Goal: Task Accomplishment & Management: Manage account settings

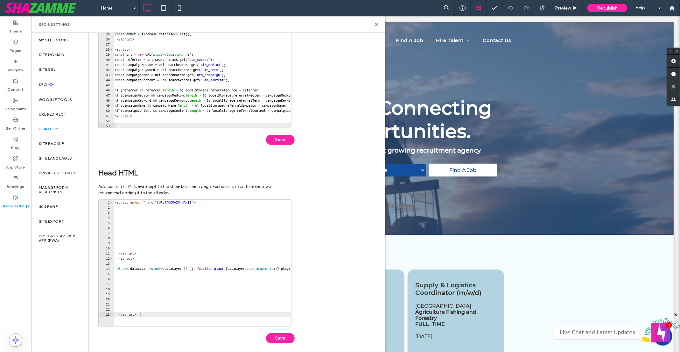
scroll to position [84, 0]
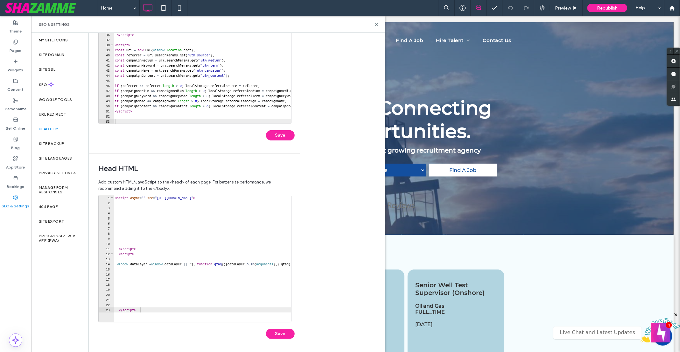
click at [119, 309] on div "< script async = "" src = "https://www.googletagmanager.com/gtag/js?id=G-WQ8YEK…" at bounding box center [279, 263] width 330 height 137
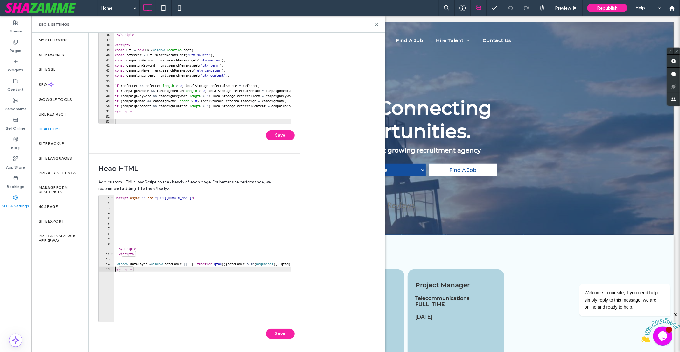
click at [120, 255] on div "< script async = "" src = "https://www.googletagmanager.com/gtag/js?id=G-WQ8YEK…" at bounding box center [279, 263] width 330 height 137
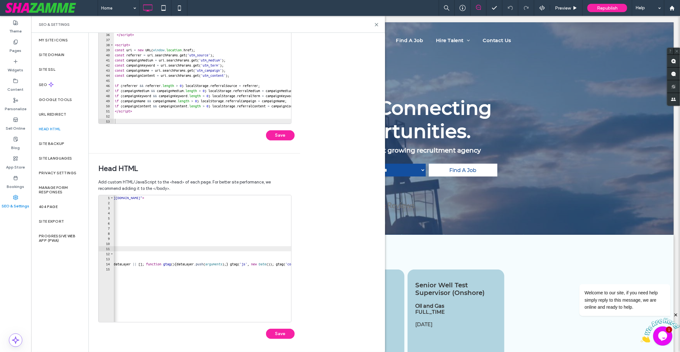
scroll to position [0, 90]
drag, startPoint x: 180, startPoint y: 196, endPoint x: 203, endPoint y: 196, distance: 22.6
click at [203, 196] on div "< script async = "" src = "https://www.googletagmanager.com/gtag/js?id=G-WQ8YEK…" at bounding box center [189, 263] width 330 height 137
type textarea "**********"
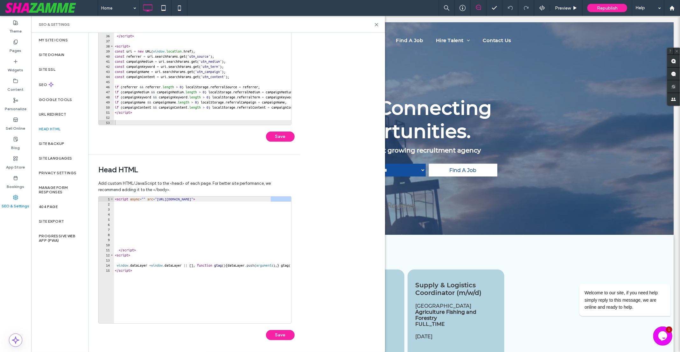
scroll to position [84, 0]
click at [265, 196] on div "< script async = "" src = "https://www.googletagmanager.com/gtag/js?id=G-WQ8YEK…" at bounding box center [279, 263] width 330 height 137
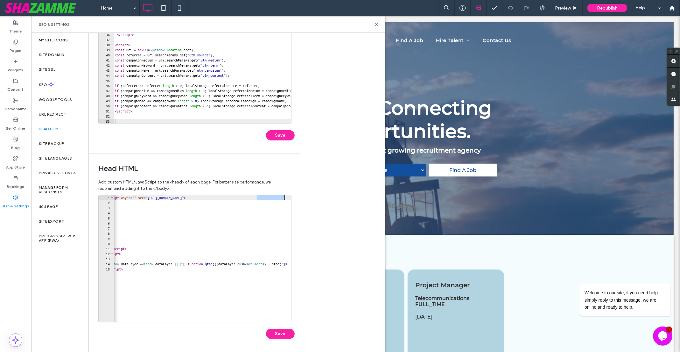
scroll to position [0, 9]
click at [58, 101] on label "Google Tools" at bounding box center [55, 99] width 33 height 4
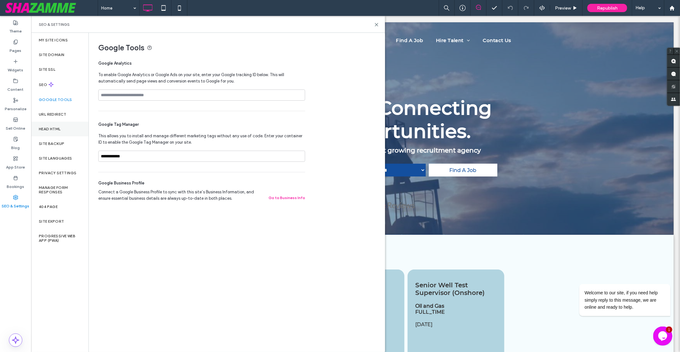
click at [60, 127] on label "Head HTML" at bounding box center [50, 129] width 22 height 4
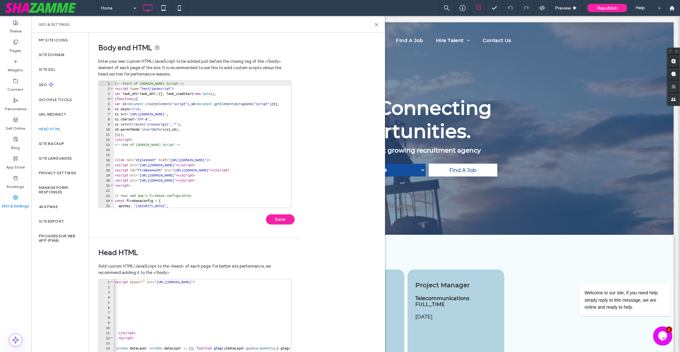
scroll to position [0, 0]
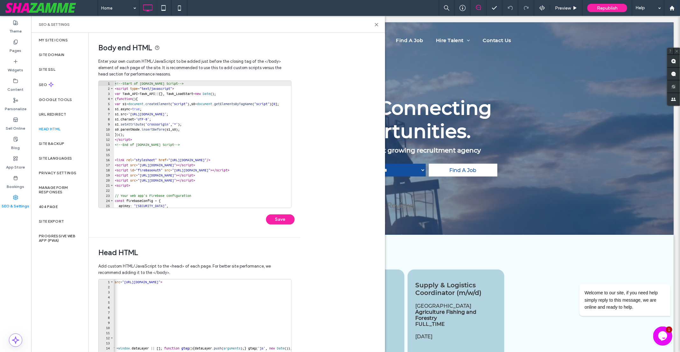
type textarea "**********"
drag, startPoint x: 234, startPoint y: 282, endPoint x: 259, endPoint y: 282, distance: 25.8
click at [259, 282] on div "< script async = "" src = "https://www.googletagmanager.com/gtag/js?id=G-WQ8YEK…" at bounding box center [246, 347] width 330 height 137
click at [65, 99] on label "Google Tools" at bounding box center [55, 99] width 33 height 4
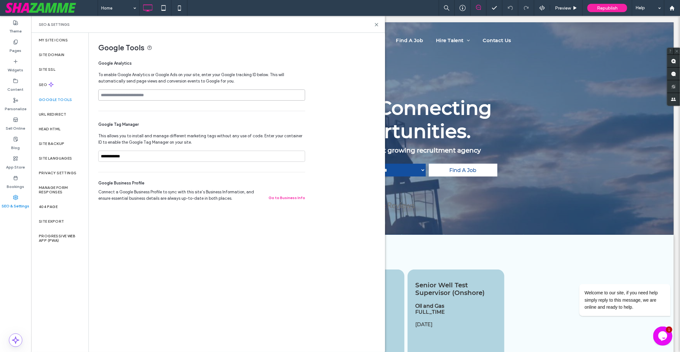
click at [120, 92] on input at bounding box center [201, 94] width 207 height 11
paste input "**********"
type input "**********"
click at [53, 131] on label "Head HTML" at bounding box center [50, 129] width 22 height 4
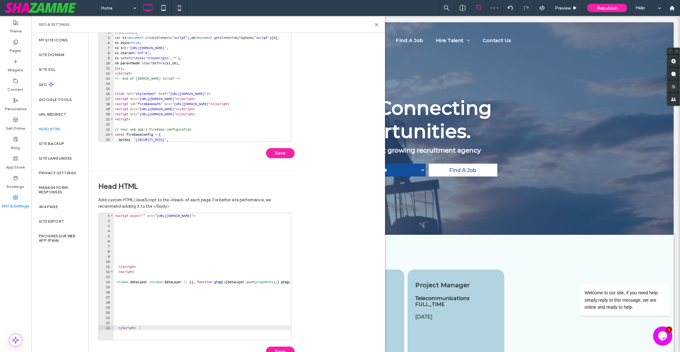
scroll to position [75, 0]
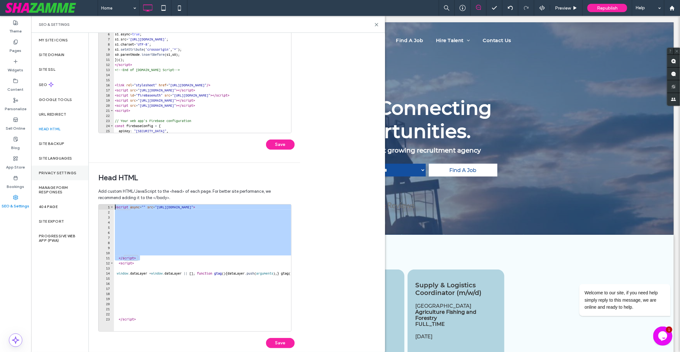
drag, startPoint x: 145, startPoint y: 256, endPoint x: 71, endPoint y: 165, distance: 117.0
click at [71, 165] on div "My Site Icons Site Domain Site SSL SEO Google Tools URL Redirect Head HTML Site…" at bounding box center [208, 192] width 354 height 319
type textarea "**********"
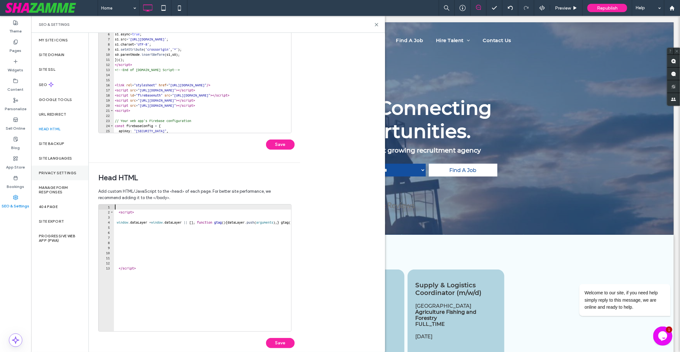
type textarea "********"
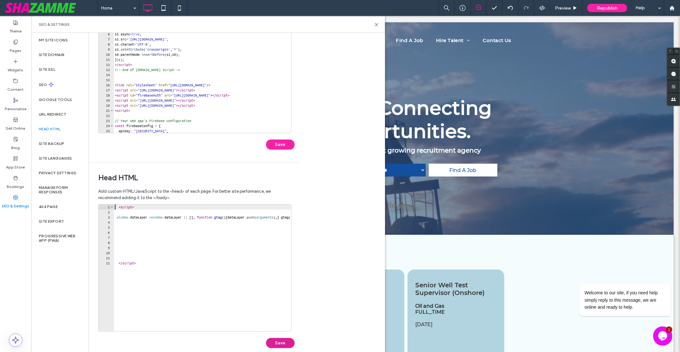
click at [282, 342] on button "Save" at bounding box center [280, 343] width 29 height 10
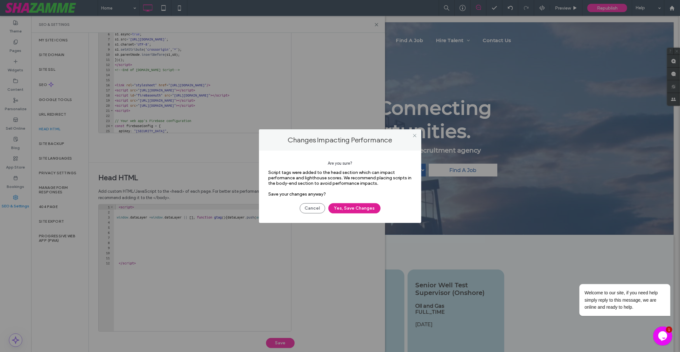
click at [353, 208] on button "Yes, Save Changes" at bounding box center [354, 208] width 52 height 10
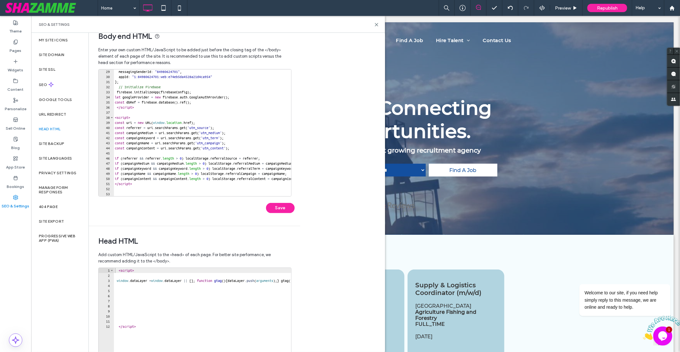
scroll to position [20, 0]
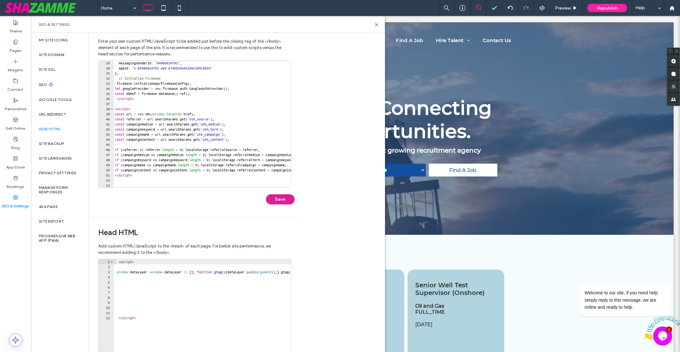
click at [275, 196] on button "Save" at bounding box center [280, 199] width 29 height 10
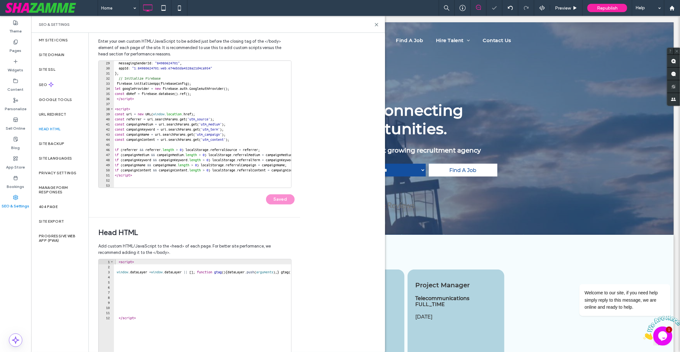
scroll to position [0, 0]
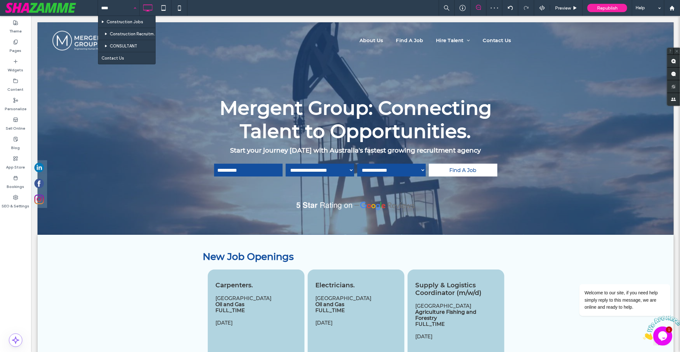
type input "*****"
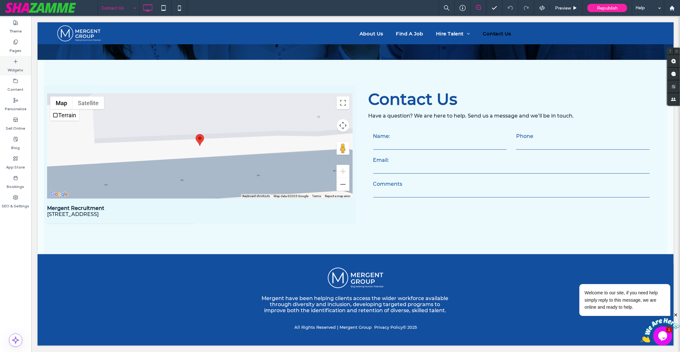
click at [18, 67] on label "Widgets" at bounding box center [16, 68] width 16 height 9
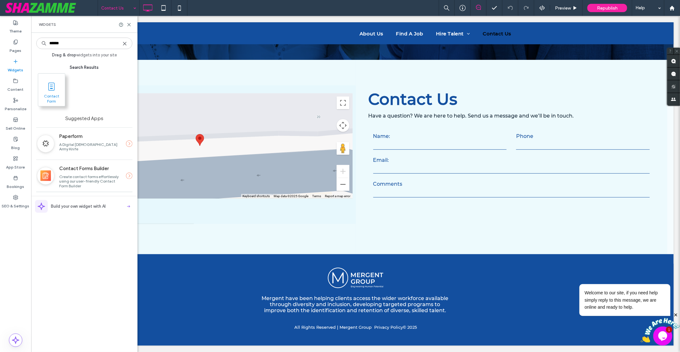
type input "******"
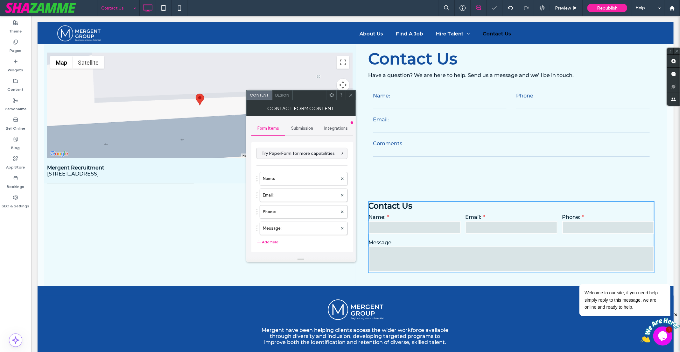
scroll to position [172, 0]
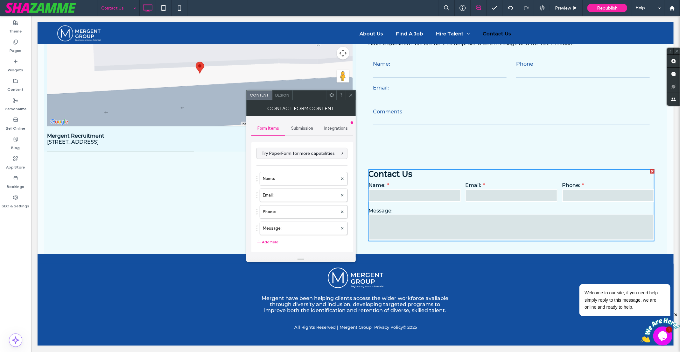
drag, startPoint x: 349, startPoint y: 97, endPoint x: 361, endPoint y: 109, distance: 17.1
click at [349, 97] on icon at bounding box center [350, 95] width 5 height 5
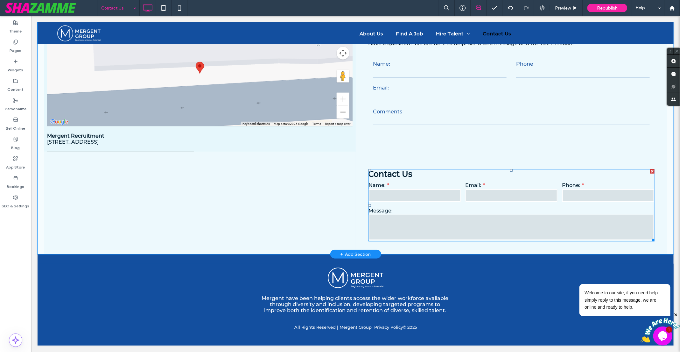
click at [652, 170] on div at bounding box center [652, 171] width 4 height 4
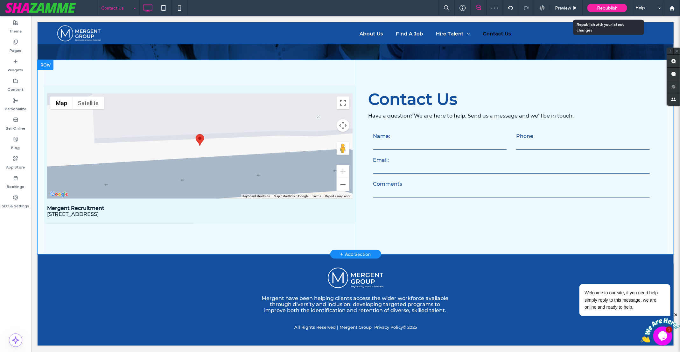
click at [611, 11] on span "Republish" at bounding box center [607, 7] width 21 height 5
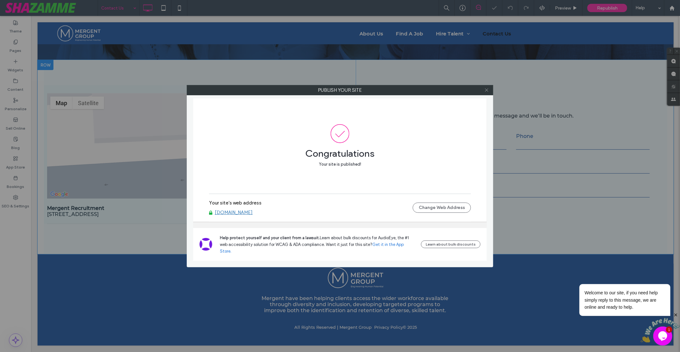
click at [485, 90] on icon at bounding box center [486, 90] width 5 height 5
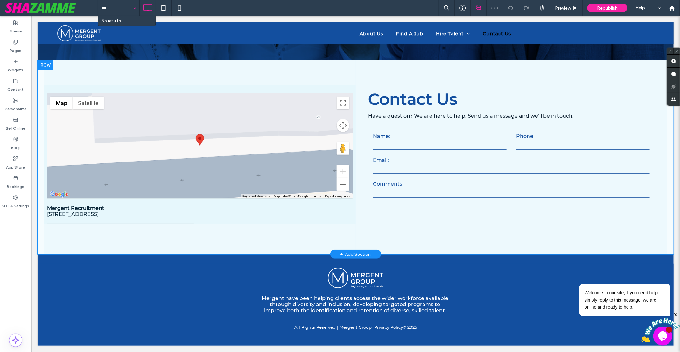
type input "**"
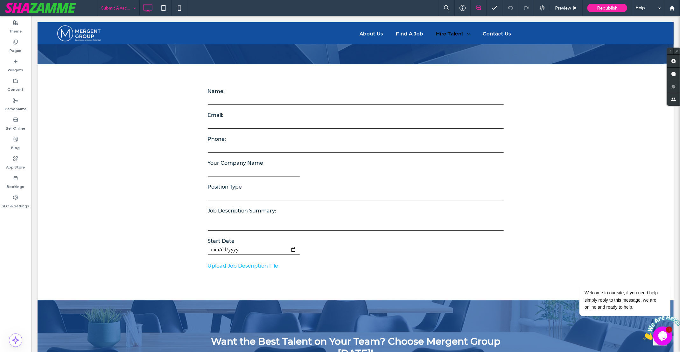
click at [124, 7] on input at bounding box center [117, 8] width 32 height 16
type input "*"
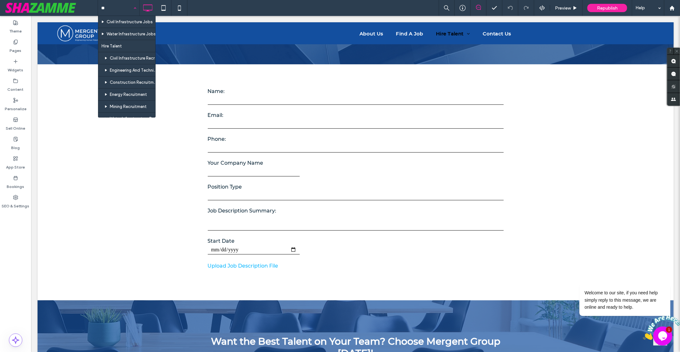
type input "***"
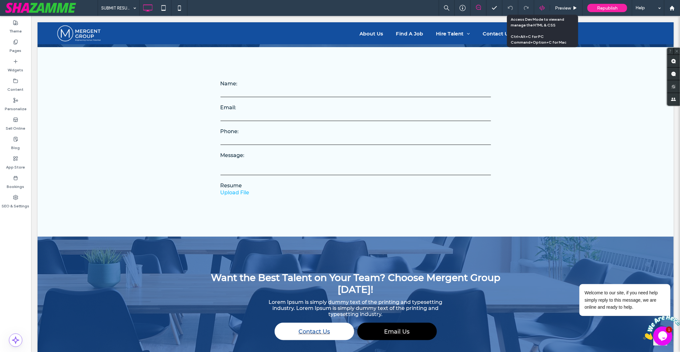
click at [542, 6] on icon at bounding box center [542, 8] width 6 height 6
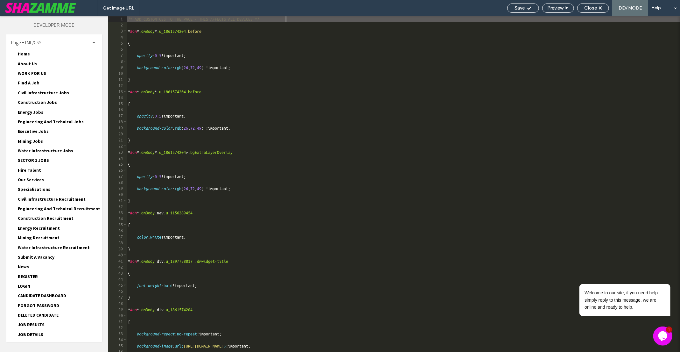
scroll to position [203, 0]
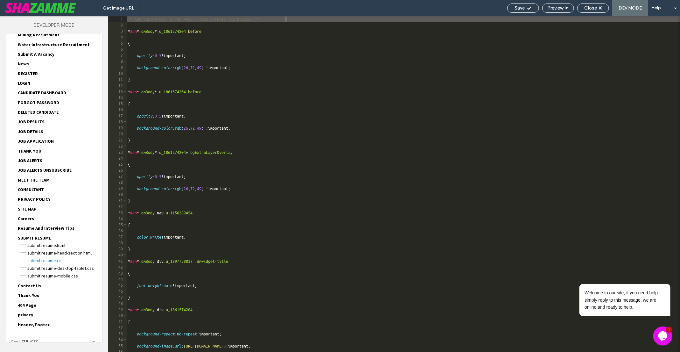
click at [37, 339] on span "Site HTML/CSS" at bounding box center [24, 342] width 27 height 6
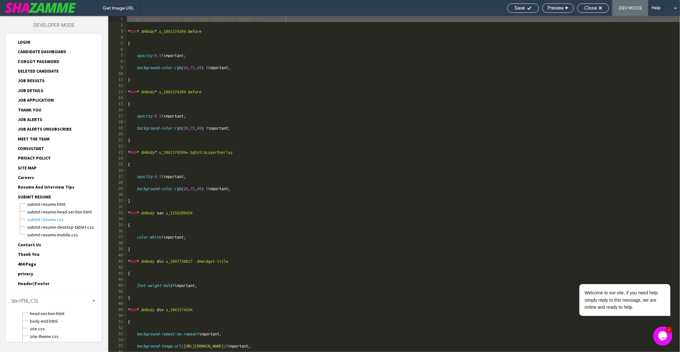
scroll to position [251, 0]
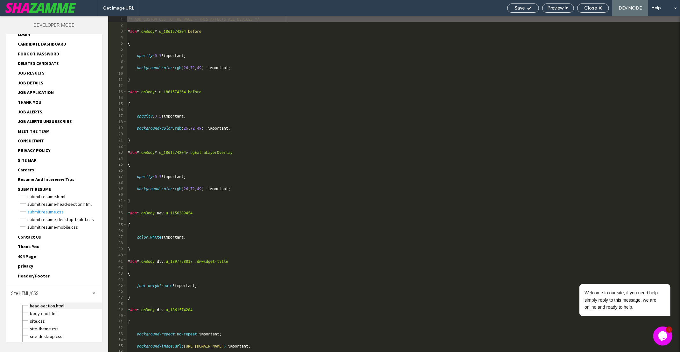
click at [49, 302] on span "head-section.html" at bounding box center [66, 305] width 72 height 6
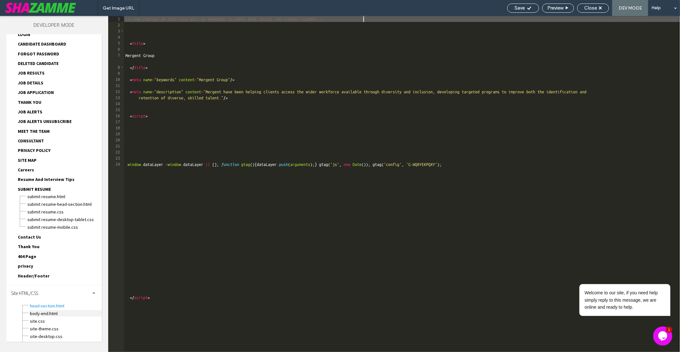
click at [44, 310] on span "body-end.html" at bounding box center [66, 313] width 72 height 6
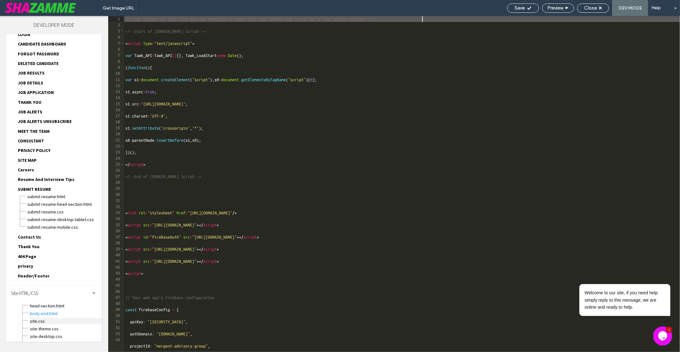
click at [41, 318] on span "site.css" at bounding box center [66, 321] width 72 height 6
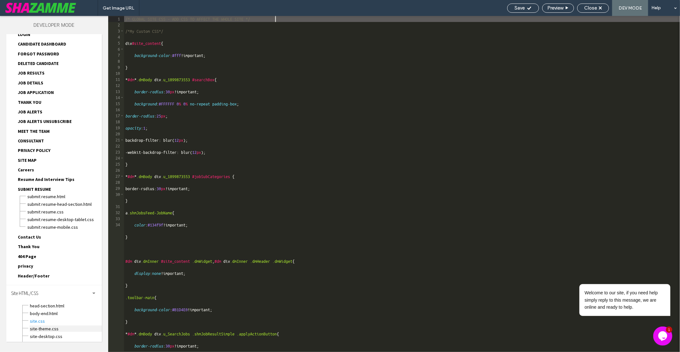
click at [52, 325] on span "site-theme.css" at bounding box center [66, 328] width 72 height 6
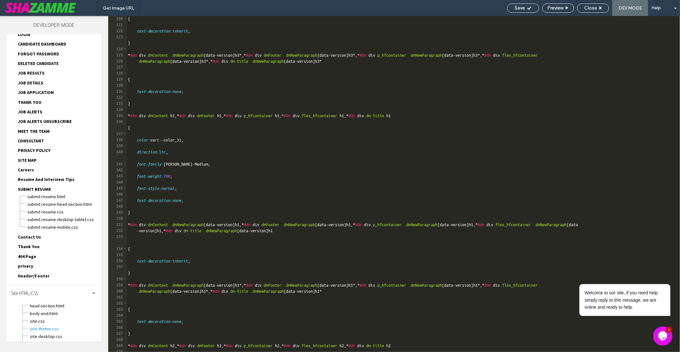
scroll to position [802, 0]
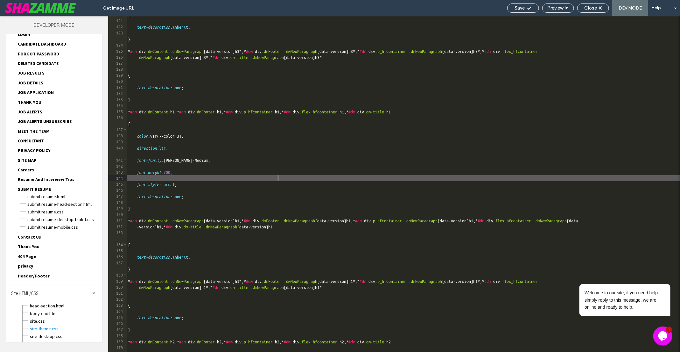
click at [277, 180] on div "{ text-decoration : inherit ; } * #dm div .dmContent .dmNewParagraph [ data-ver…" at bounding box center [404, 189] width 554 height 354
type textarea "**********"
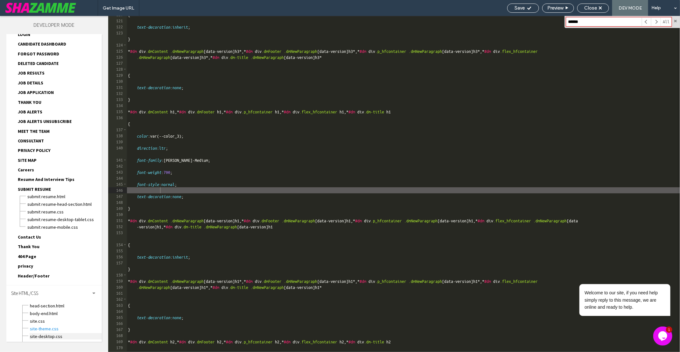
type input "******"
click at [48, 333] on span "site-desktop.css" at bounding box center [66, 336] width 72 height 6
type textarea "**********"
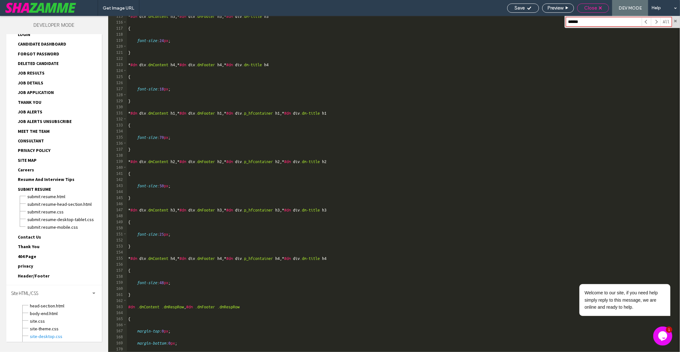
click at [583, 9] on div "Close" at bounding box center [593, 8] width 31 height 6
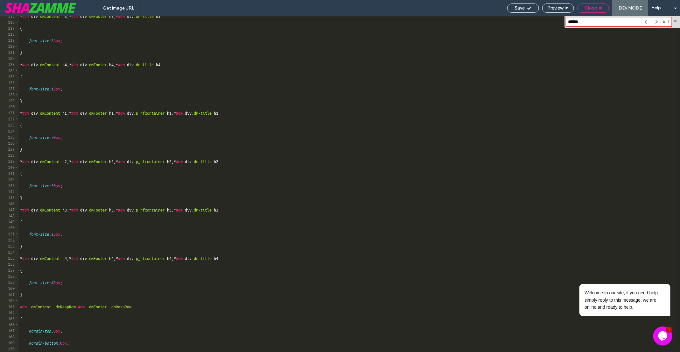
scroll to position [236, 0]
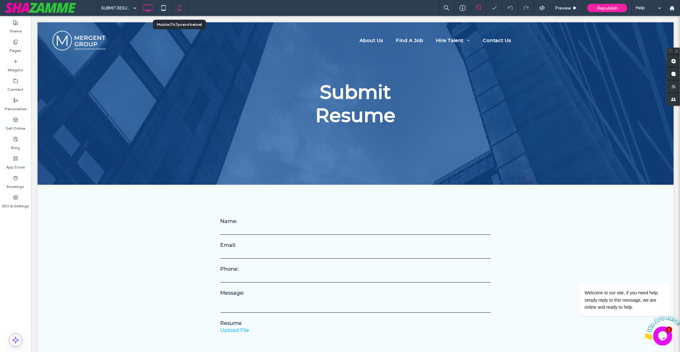
click at [183, 8] on icon at bounding box center [179, 8] width 13 height 13
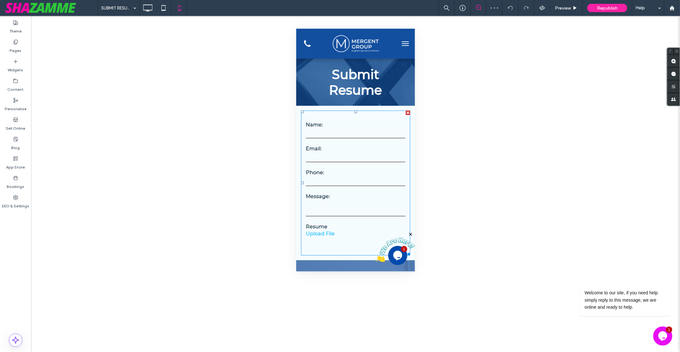
scroll to position [0, 0]
click at [147, 9] on icon at bounding box center [147, 8] width 13 height 13
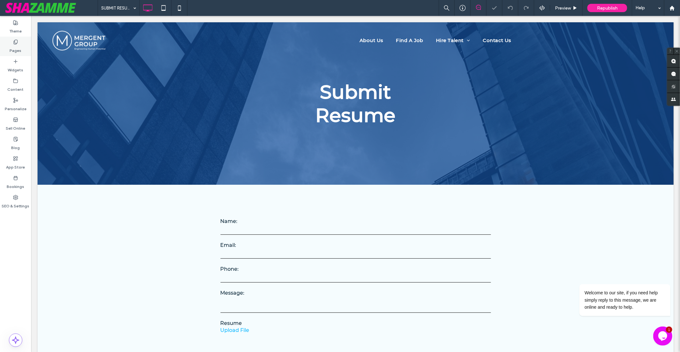
scroll to position [0, 0]
click at [15, 30] on label "Theme" at bounding box center [16, 29] width 12 height 9
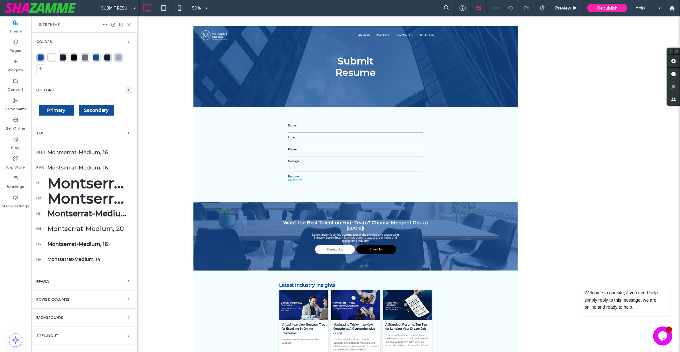
click at [126, 88] on icon "button" at bounding box center [128, 90] width 5 height 5
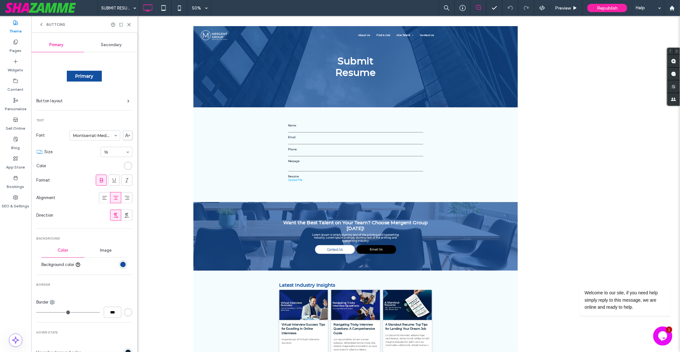
click at [125, 165] on div "rgb(255, 255, 255)" at bounding box center [127, 165] width 5 height 5
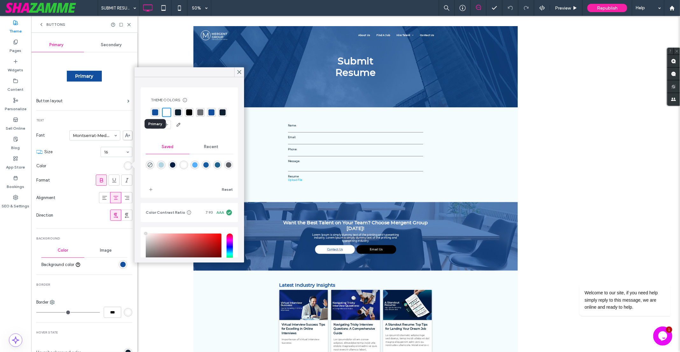
click at [155, 112] on div "rgba(19, 79, 159, 1)" at bounding box center [155, 112] width 6 height 6
click at [167, 111] on div "rgba(255, 255, 255, 1)" at bounding box center [167, 112] width 6 height 6
click at [114, 43] on span "Secondary" at bounding box center [111, 44] width 21 height 5
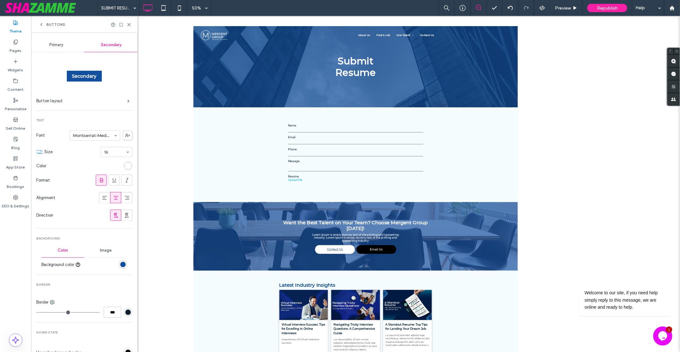
click at [60, 43] on span "Primary" at bounding box center [56, 44] width 14 height 5
click at [130, 25] on icon at bounding box center [129, 24] width 5 height 5
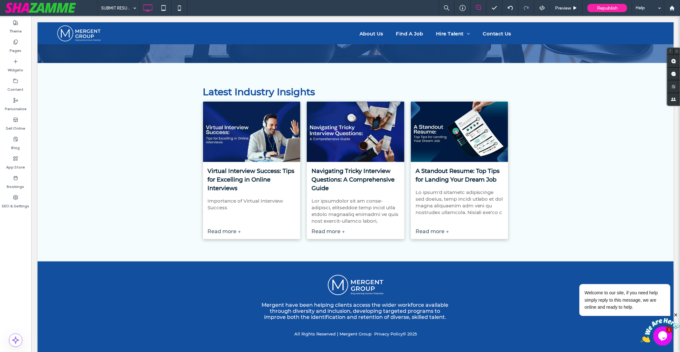
scroll to position [455, 0]
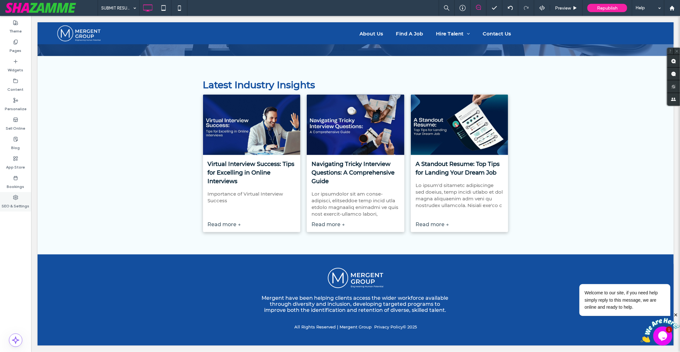
click at [17, 200] on label "SEO & Settings" at bounding box center [16, 204] width 28 height 9
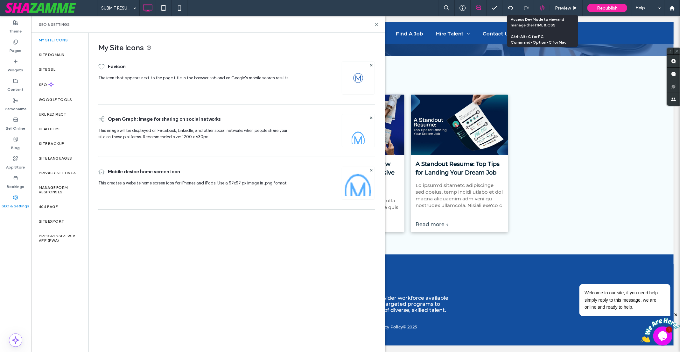
click at [545, 7] on icon at bounding box center [542, 8] width 6 height 6
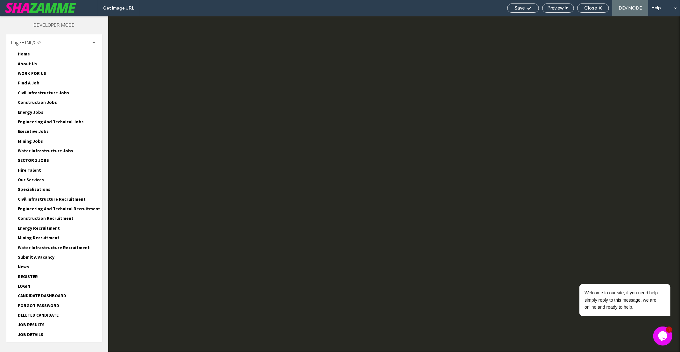
scroll to position [0, 0]
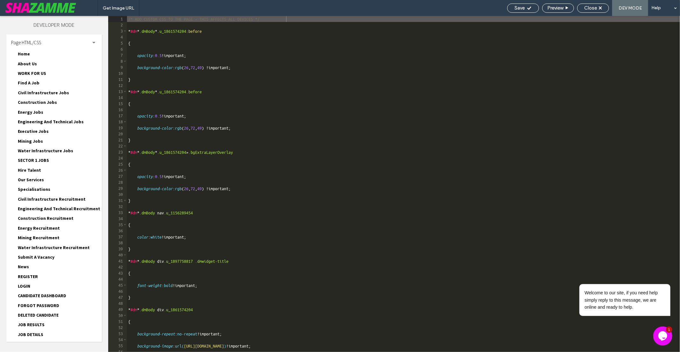
click at [32, 41] on span "Page HTML/CSS" at bounding box center [26, 42] width 30 height 6
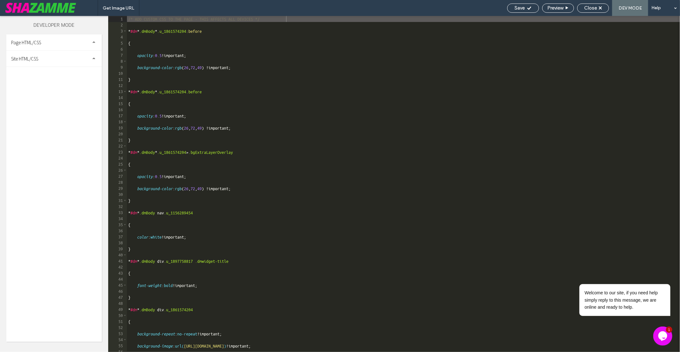
click at [32, 41] on span "Page HTML/CSS" at bounding box center [26, 42] width 30 height 6
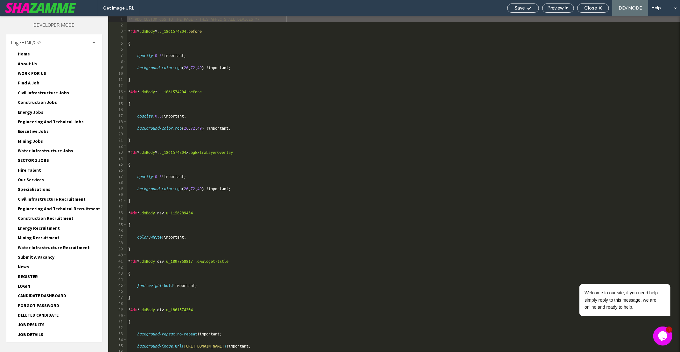
click at [28, 51] on span "Home" at bounding box center [24, 54] width 12 height 6
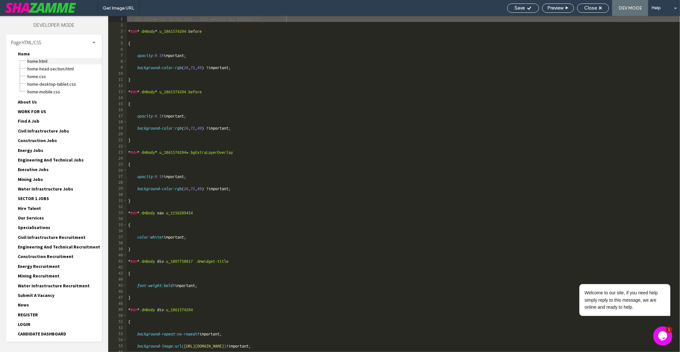
click at [39, 60] on span "Home.html" at bounding box center [64, 61] width 75 height 6
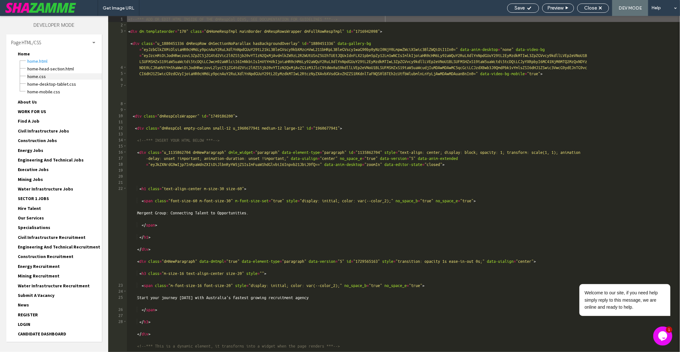
click at [41, 76] on span "Home.css" at bounding box center [64, 76] width 75 height 6
type textarea "**********"
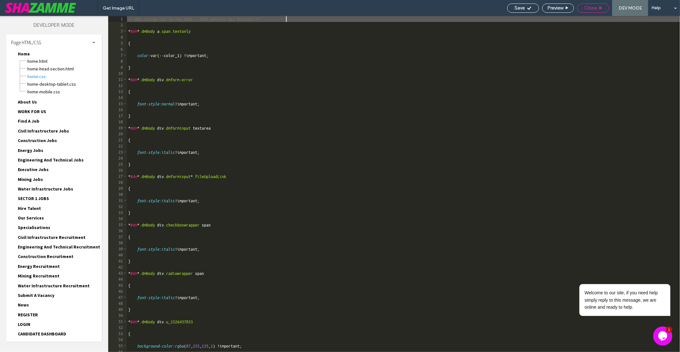
click at [589, 12] on div "Close" at bounding box center [593, 8] width 32 height 9
click at [591, 8] on span "Close" at bounding box center [590, 8] width 13 height 6
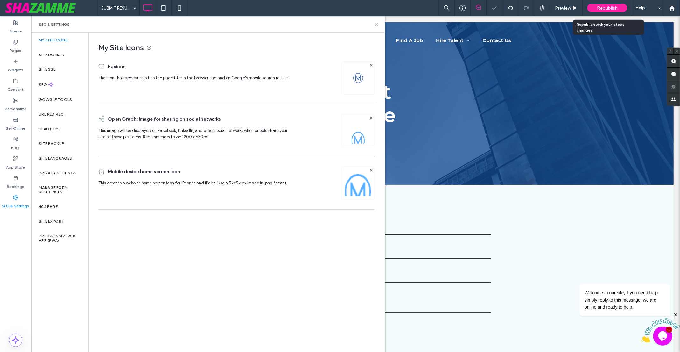
click at [377, 23] on icon at bounding box center [376, 24] width 5 height 5
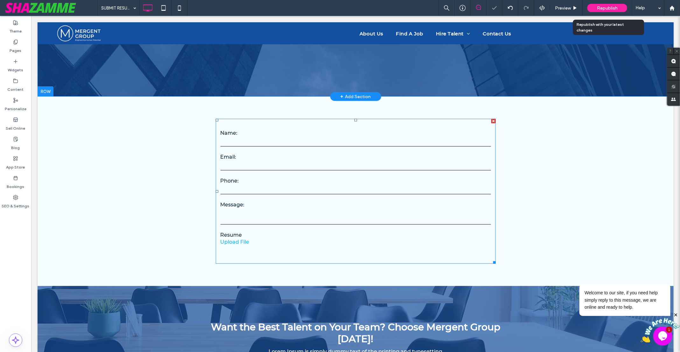
scroll to position [122, 0]
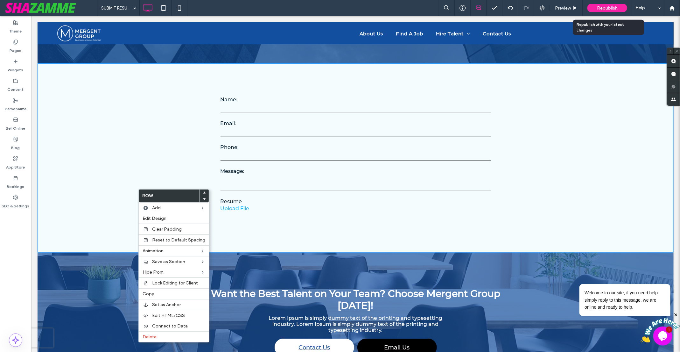
click at [321, 153] on input "tel" at bounding box center [355, 156] width 271 height 10
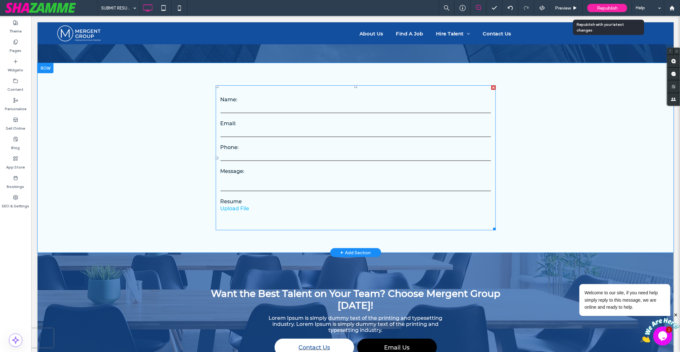
click at [285, 195] on form "**********" at bounding box center [355, 157] width 280 height 145
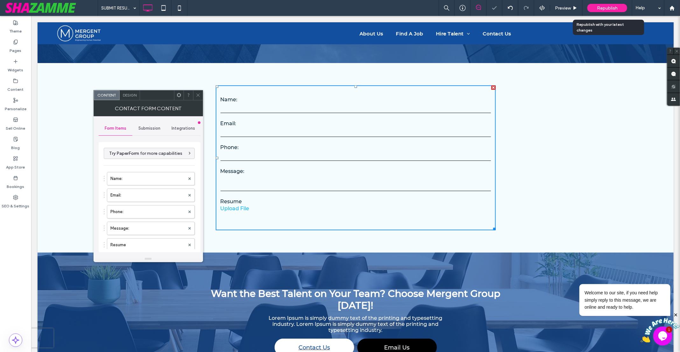
click at [281, 213] on div "Upload File" at bounding box center [355, 211] width 271 height 13
click at [159, 127] on span "Submission" at bounding box center [149, 128] width 22 height 5
click at [184, 129] on span "Integrations" at bounding box center [184, 128] width 24 height 5
click at [144, 131] on div "Submission" at bounding box center [149, 128] width 34 height 14
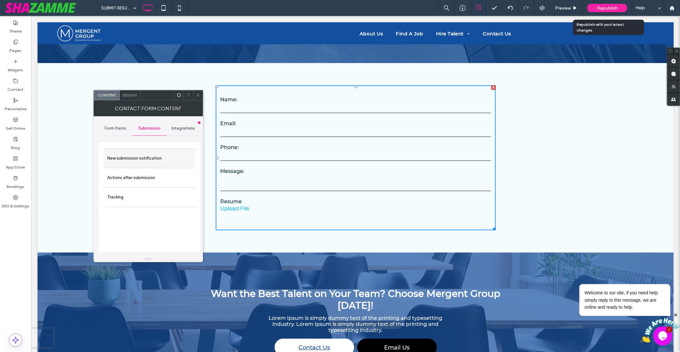
click at [154, 155] on label "New submission notification" at bounding box center [149, 158] width 85 height 13
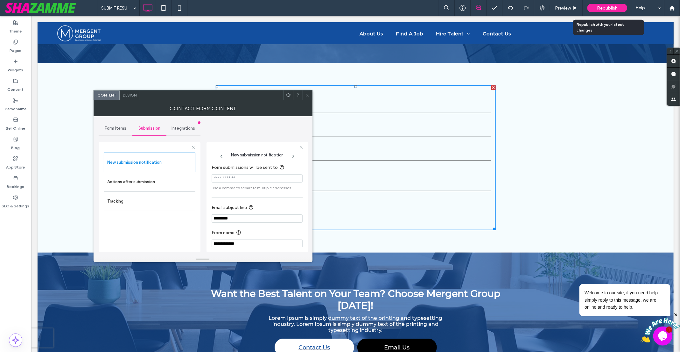
scroll to position [5, 0]
click at [250, 239] on input "**********" at bounding box center [257, 238] width 91 height 8
click at [134, 184] on label "Actions after submission" at bounding box center [149, 181] width 85 height 13
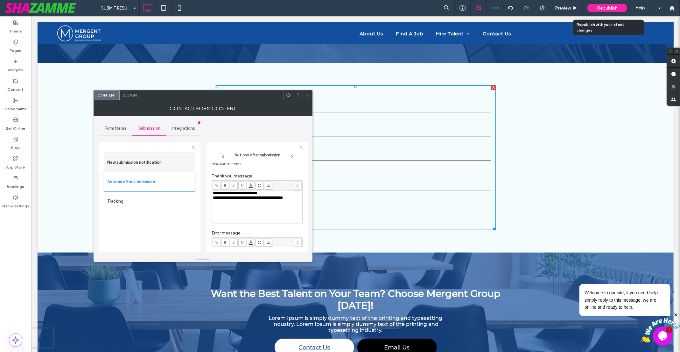
click at [163, 160] on label "New submission notification" at bounding box center [149, 162] width 85 height 13
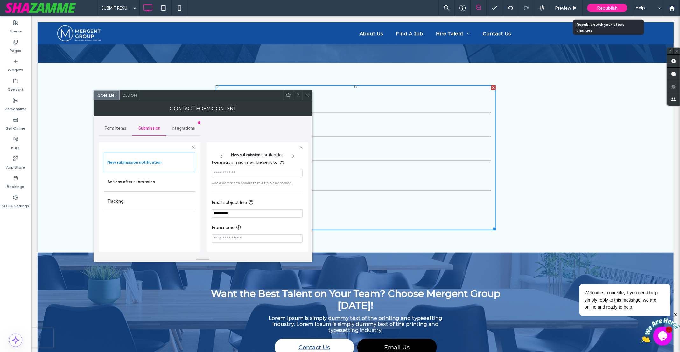
click at [308, 97] on icon at bounding box center [307, 95] width 5 height 5
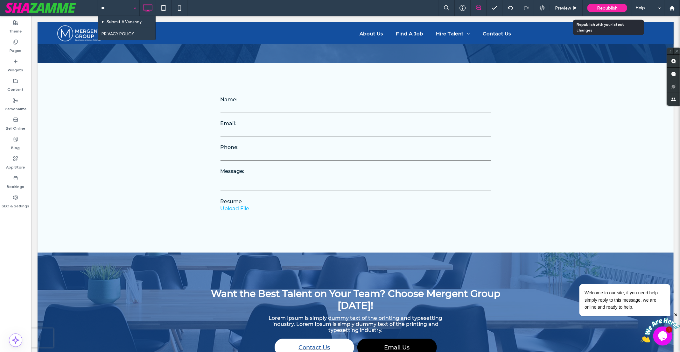
type input "***"
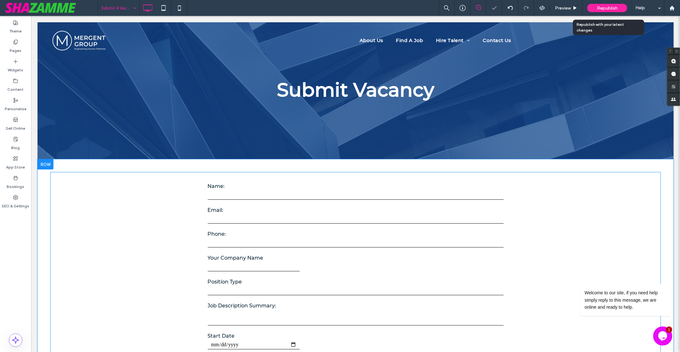
click at [265, 207] on label "Email:" at bounding box center [356, 210] width 296 height 6
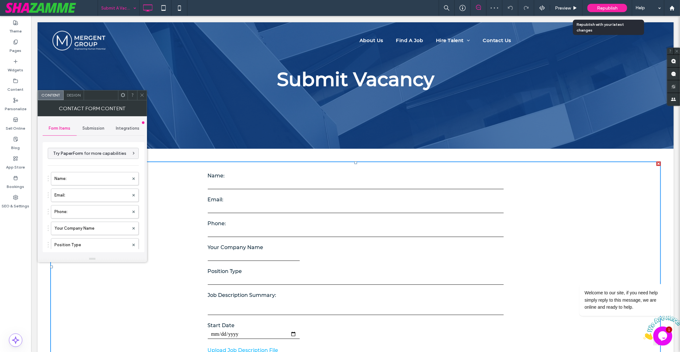
click at [93, 128] on span "Submission" at bounding box center [93, 128] width 22 height 5
click at [111, 154] on label "New submission notification" at bounding box center [93, 158] width 85 height 13
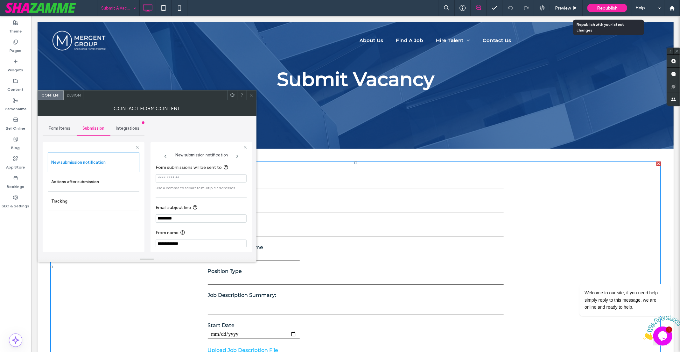
scroll to position [5, 0]
click at [191, 239] on input "**********" at bounding box center [201, 238] width 91 height 8
click at [251, 95] on use at bounding box center [251, 95] width 3 height 3
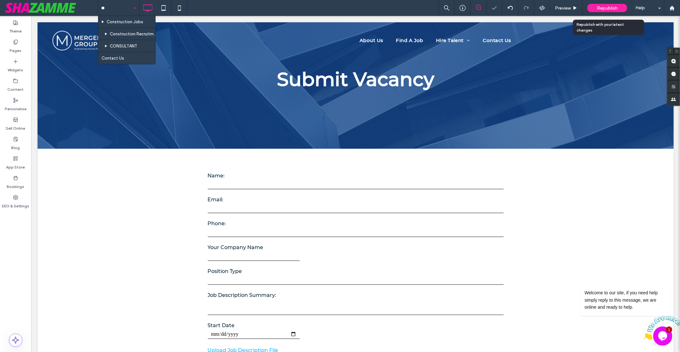
type input "***"
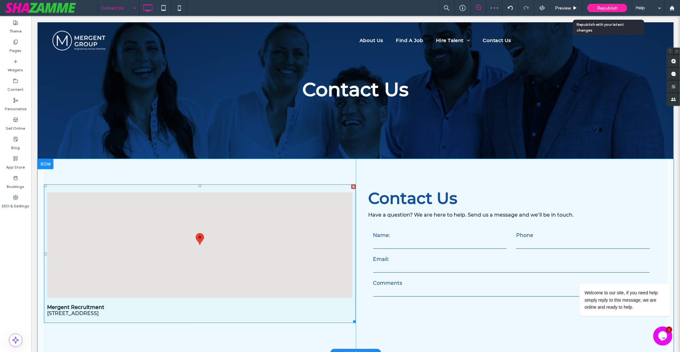
click at [428, 237] on form "Name: Phone Email: Comments ******" at bounding box center [511, 265] width 286 height 88
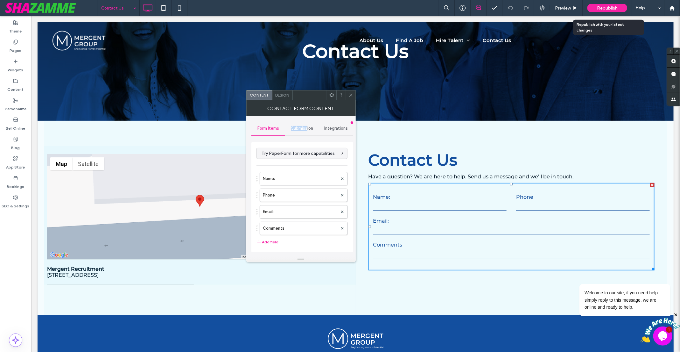
click at [308, 126] on span "Submission" at bounding box center [302, 128] width 22 height 5
click at [311, 157] on label "New submission notification" at bounding box center [302, 158] width 85 height 13
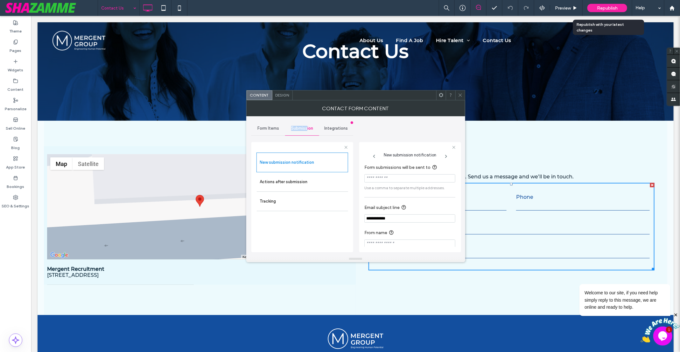
scroll to position [5, 0]
click at [606, 2] on div "Republish" at bounding box center [608, 8] width 40 height 16
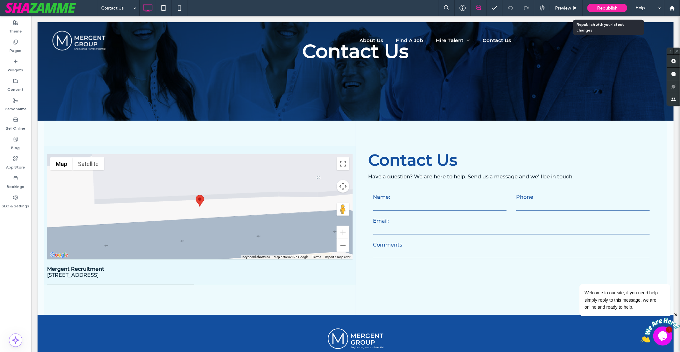
click at [603, 9] on span "Republish" at bounding box center [607, 7] width 21 height 5
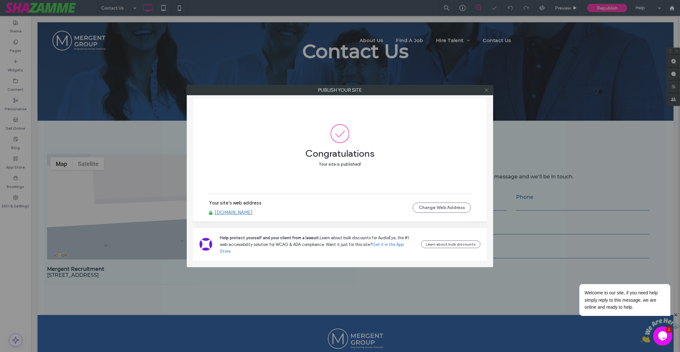
click at [487, 90] on icon at bounding box center [486, 90] width 5 height 5
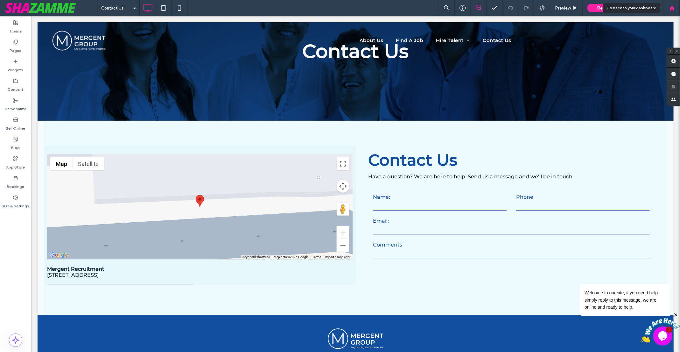
click at [672, 9] on icon at bounding box center [672, 7] width 5 height 5
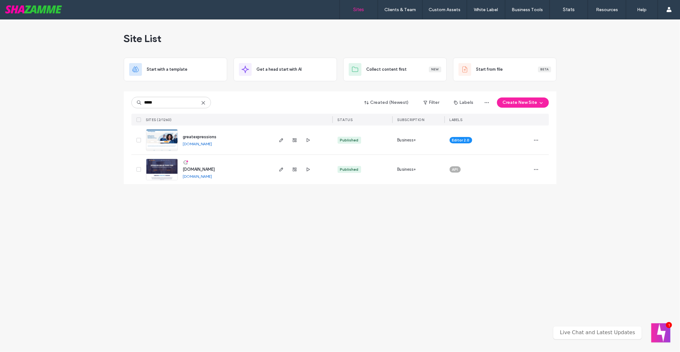
type input "*****"
click at [165, 135] on img at bounding box center [161, 151] width 31 height 43
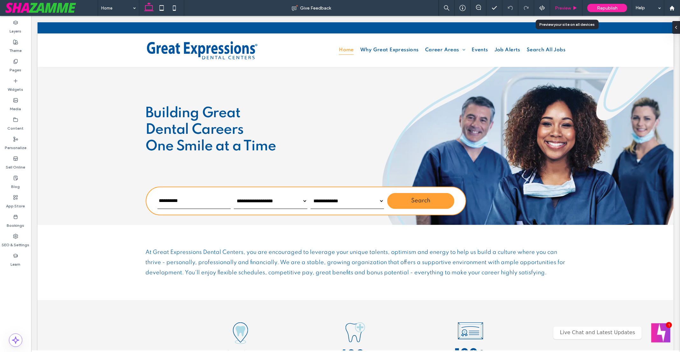
click at [571, 6] on span "Preview" at bounding box center [563, 7] width 16 height 5
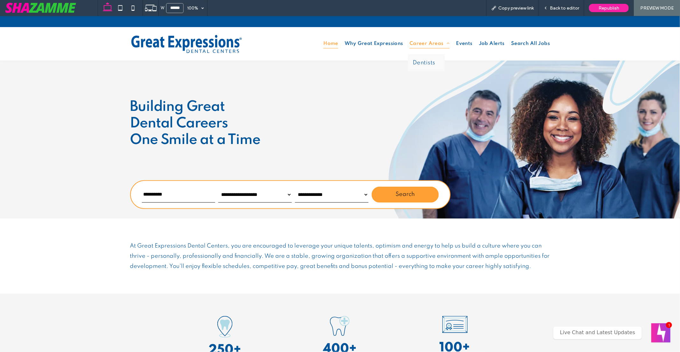
click at [444, 44] on span at bounding box center [447, 43] width 6 height 4
click at [422, 60] on span "Dentists" at bounding box center [424, 63] width 23 height 8
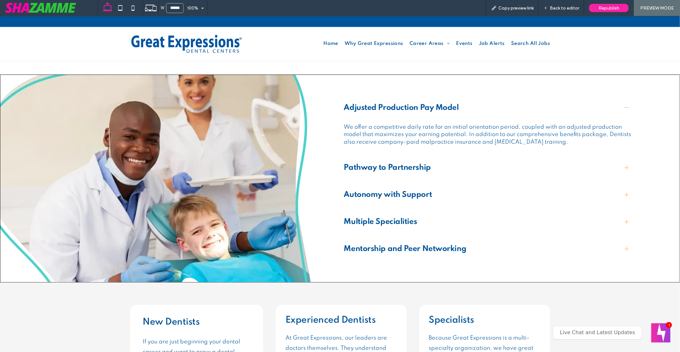
scroll to position [889, 0]
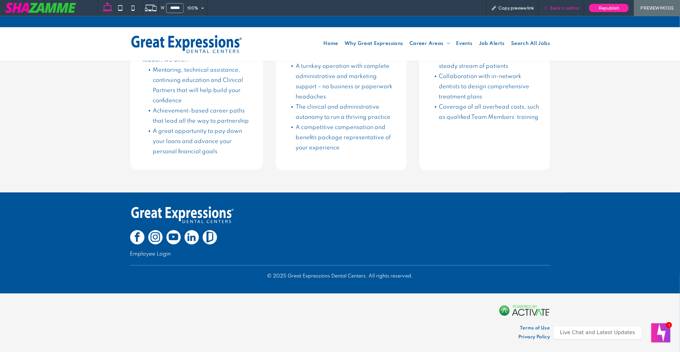
click at [573, 8] on span "Back to editor" at bounding box center [564, 7] width 29 height 5
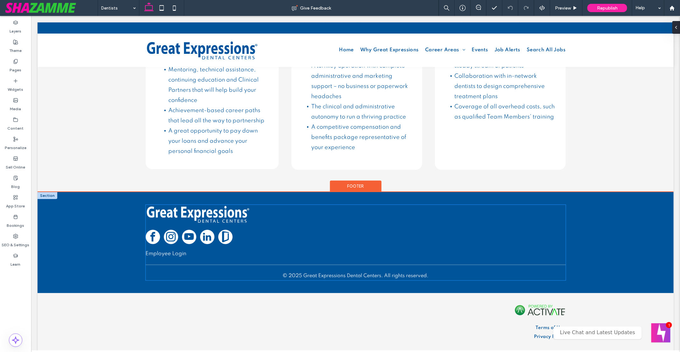
scroll to position [899, 0]
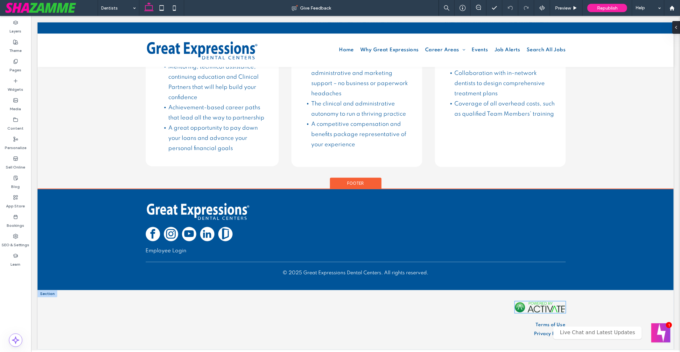
click at [548, 305] on img at bounding box center [540, 307] width 51 height 12
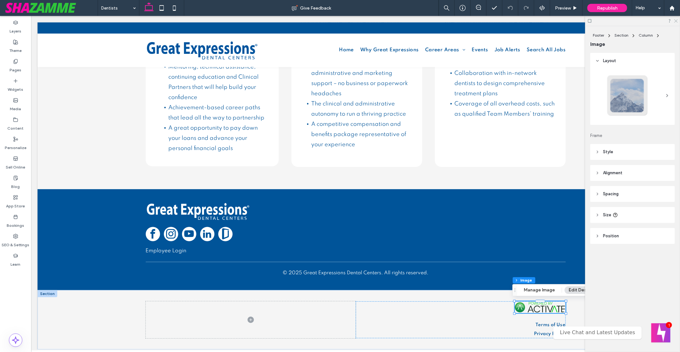
click at [677, 20] on icon at bounding box center [676, 20] width 4 height 4
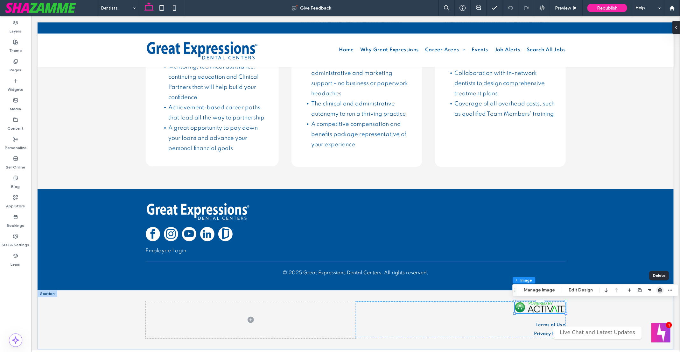
click at [659, 289] on icon "button" at bounding box center [660, 289] width 5 height 5
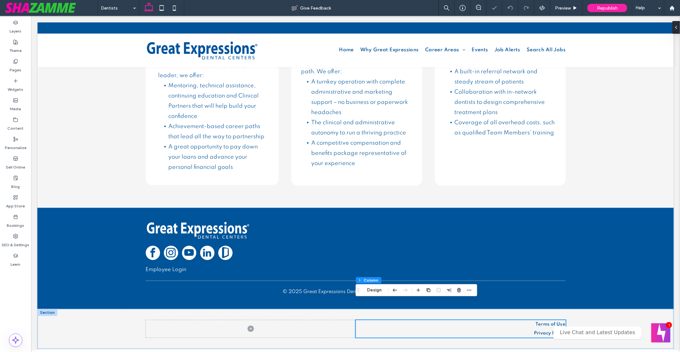
scroll to position [879, 0]
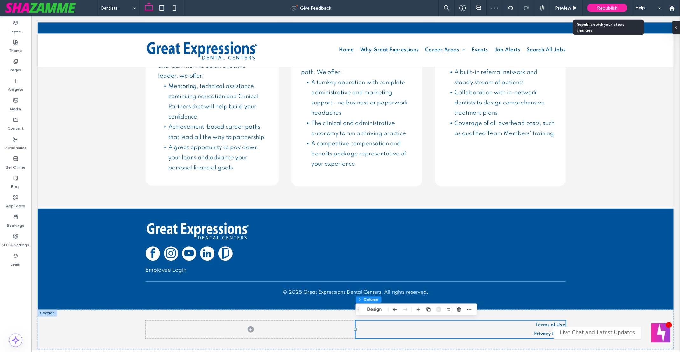
click at [607, 8] on span "Republish" at bounding box center [607, 7] width 21 height 5
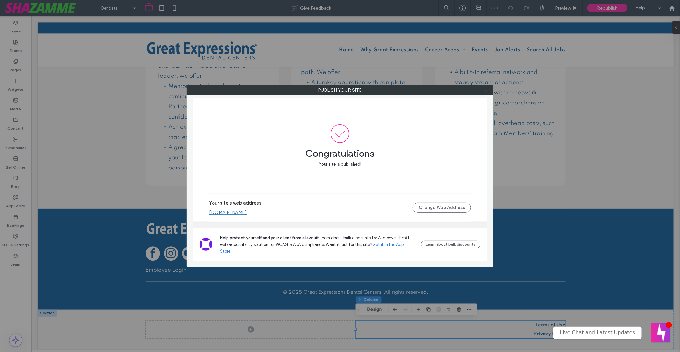
click at [247, 215] on link "[DOMAIN_NAME]" at bounding box center [228, 212] width 38 height 6
click at [484, 89] on icon at bounding box center [486, 90] width 5 height 5
